Goal: Information Seeking & Learning: Learn about a topic

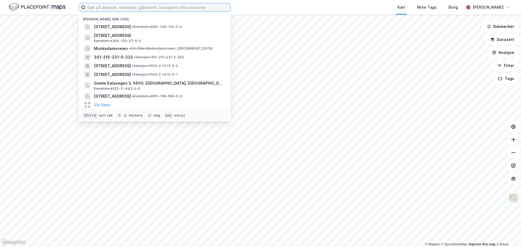
click at [151, 8] on input at bounding box center [157, 7] width 145 height 8
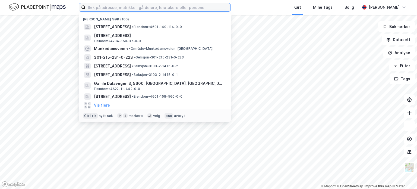
click at [181, 7] on input at bounding box center [157, 7] width 145 height 8
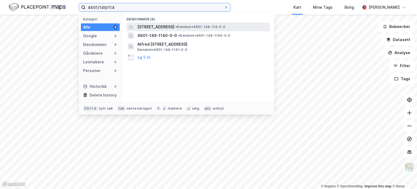
type input "4601/149/114"
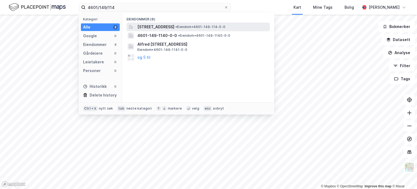
click at [166, 28] on span "[STREET_ADDRESS]" at bounding box center [155, 27] width 37 height 7
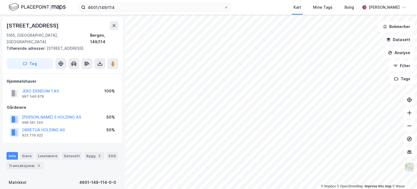
click at [402, 41] on button "Datasett" at bounding box center [398, 39] width 33 height 11
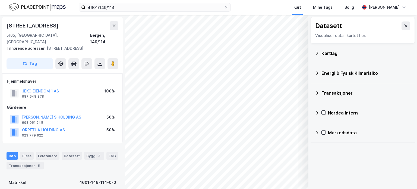
click at [352, 73] on div "Energi & Fysisk Klimarisiko" at bounding box center [365, 73] width 89 height 7
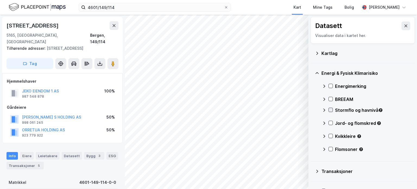
click at [329, 110] on icon at bounding box center [331, 110] width 4 height 4
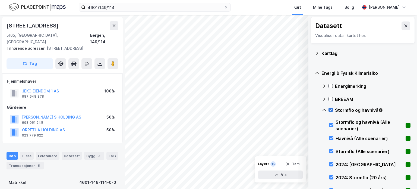
click at [330, 109] on icon at bounding box center [331, 110] width 4 height 4
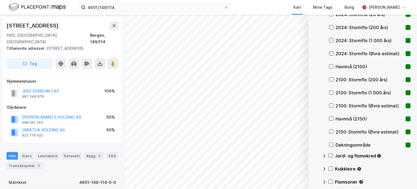
scroll to position [217, 0]
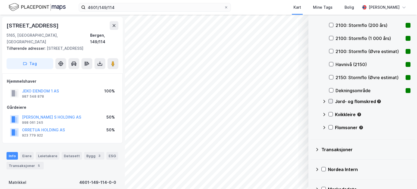
click at [331, 101] on icon at bounding box center [331, 101] width 4 height 4
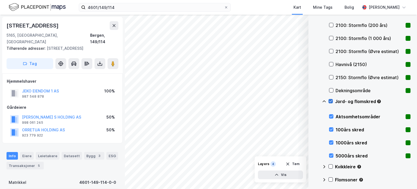
click at [331, 101] on icon at bounding box center [331, 101] width 4 height 4
click at [331, 166] on icon at bounding box center [331, 166] width 4 height 4
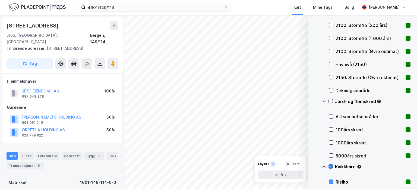
click at [331, 166] on icon at bounding box center [331, 166] width 4 height 4
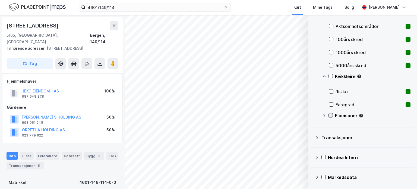
click at [331, 115] on icon at bounding box center [330, 115] width 3 height 2
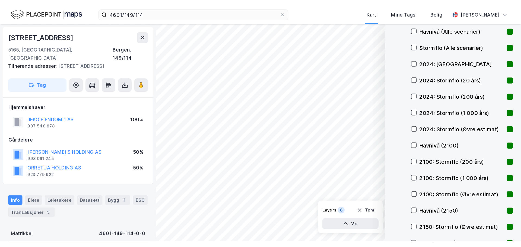
scroll to position [0, 0]
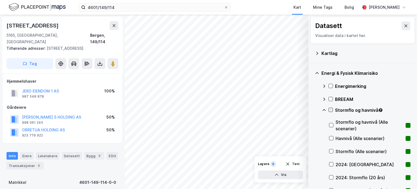
click at [331, 110] on icon at bounding box center [331, 110] width 4 height 4
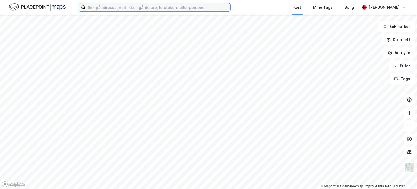
click at [98, 6] on input at bounding box center [157, 7] width 145 height 8
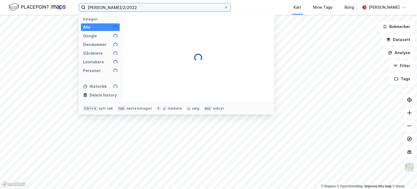
type input "[PERSON_NAME]/2/2022"
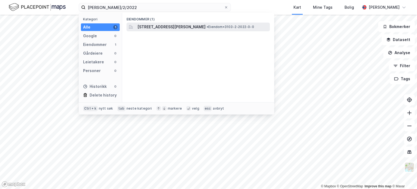
click at [154, 26] on span "[STREET_ADDRESS][PERSON_NAME]" at bounding box center [171, 27] width 68 height 7
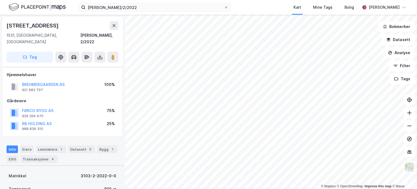
scroll to position [81, 0]
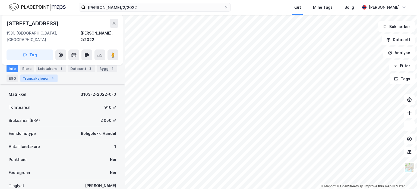
click at [33, 78] on div "Transaksjoner 4" at bounding box center [38, 78] width 37 height 8
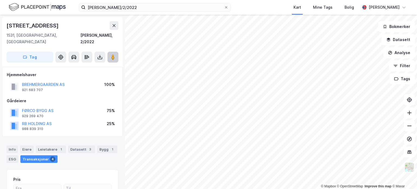
click at [110, 54] on icon at bounding box center [112, 56] width 5 height 5
